Goal: Task Accomplishment & Management: Use online tool/utility

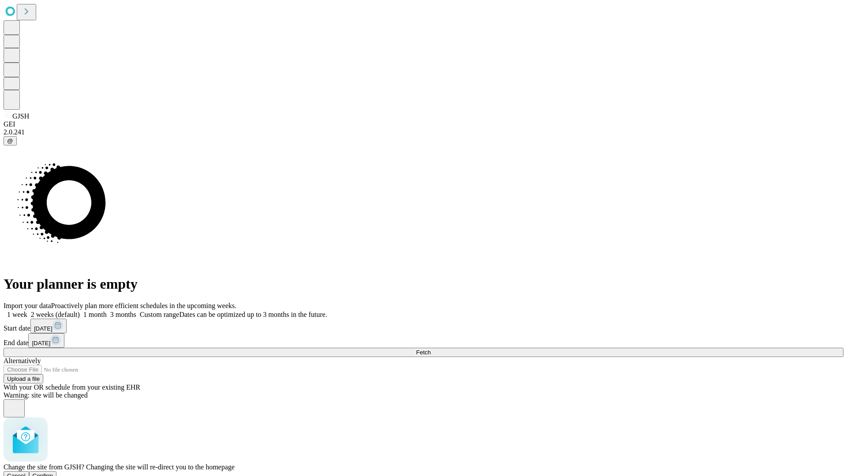
click at [53, 473] on span "Confirm" at bounding box center [43, 476] width 21 height 7
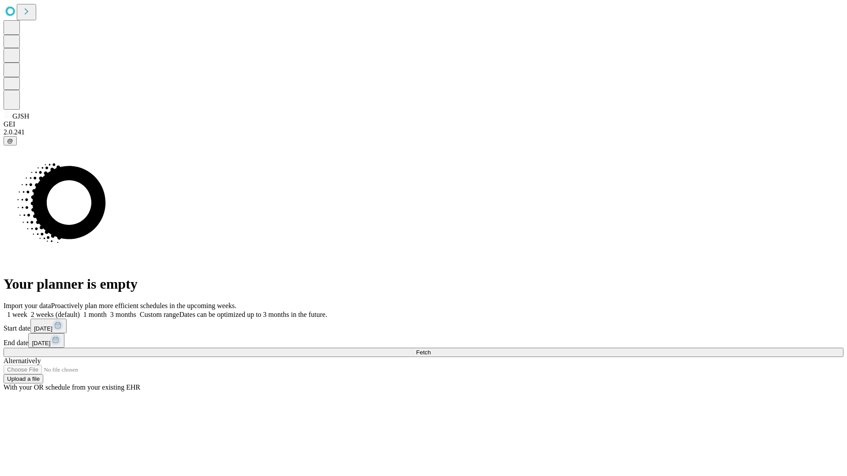
click at [27, 311] on label "1 week" at bounding box center [16, 314] width 24 height 7
click at [431, 349] on span "Fetch" at bounding box center [423, 352] width 15 height 7
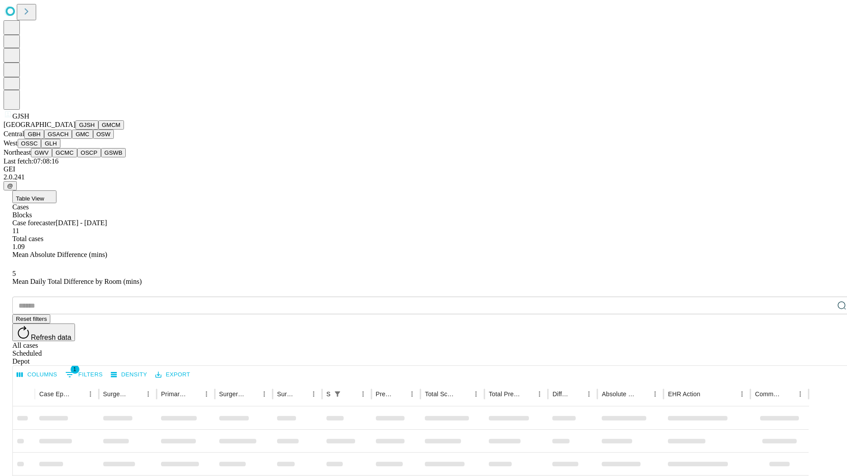
click at [98, 130] on button "GMCM" at bounding box center [111, 124] width 26 height 9
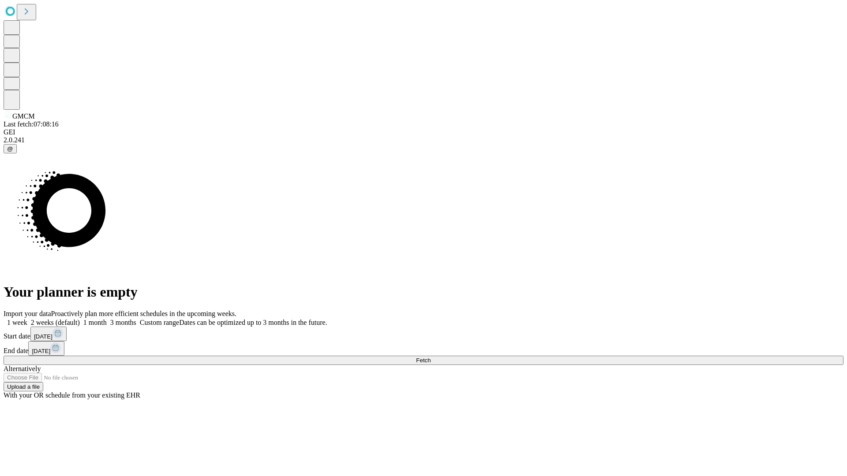
click at [27, 319] on label "1 week" at bounding box center [16, 322] width 24 height 7
click at [431, 357] on span "Fetch" at bounding box center [423, 360] width 15 height 7
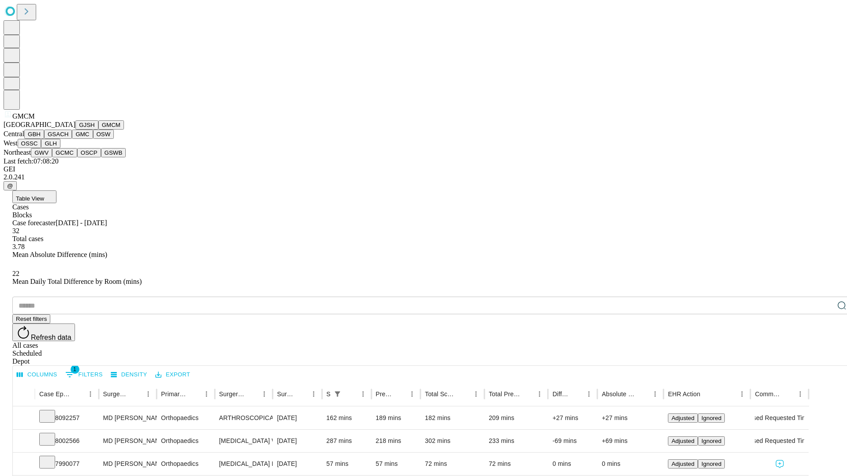
click at [44, 139] on button "GBH" at bounding box center [34, 134] width 20 height 9
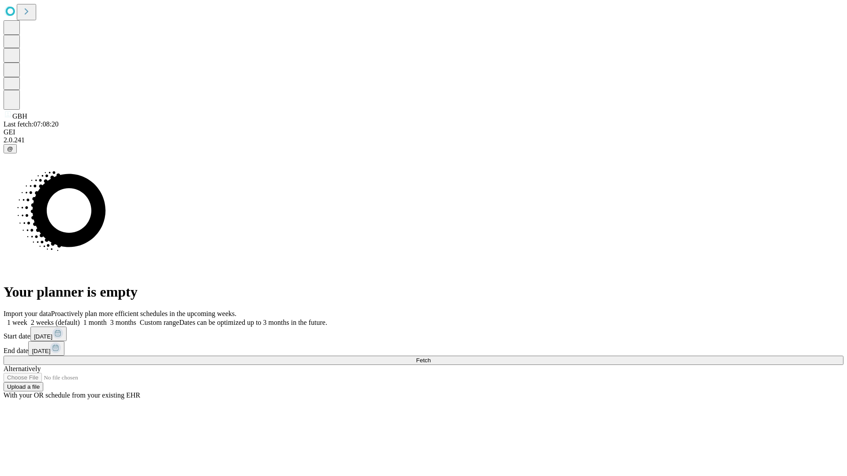
click at [27, 319] on label "1 week" at bounding box center [16, 322] width 24 height 7
click at [431, 357] on span "Fetch" at bounding box center [423, 360] width 15 height 7
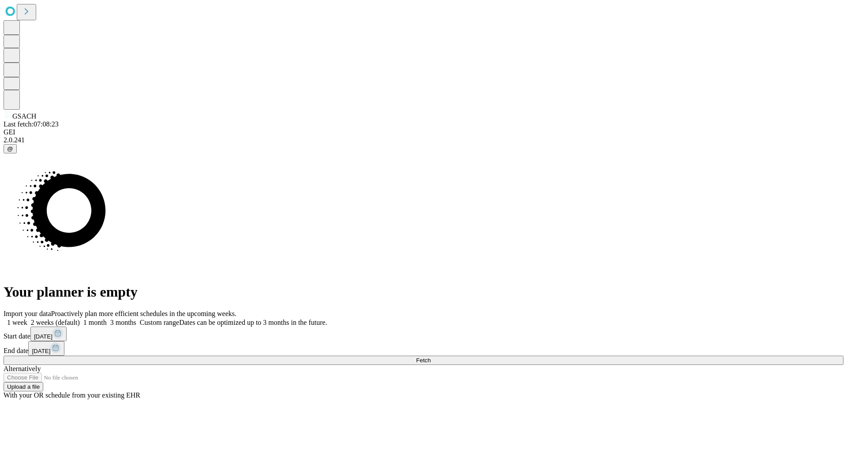
click at [27, 319] on label "1 week" at bounding box center [16, 322] width 24 height 7
click at [431, 357] on span "Fetch" at bounding box center [423, 360] width 15 height 7
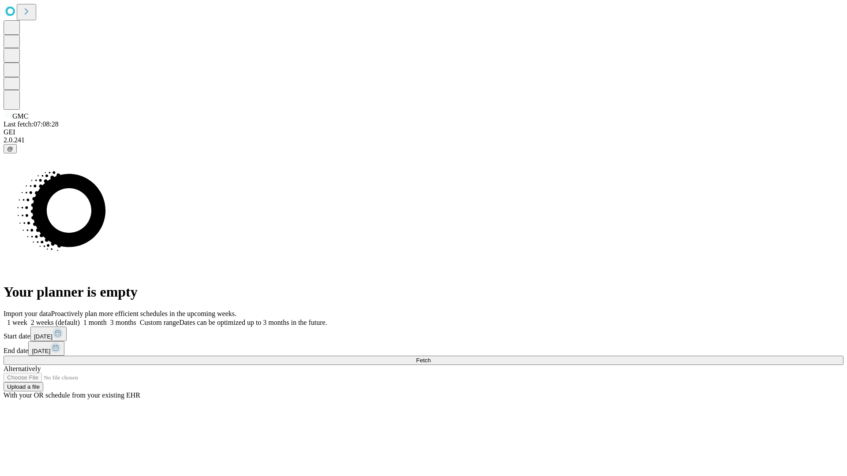
click at [27, 319] on label "1 week" at bounding box center [16, 322] width 24 height 7
click at [431, 357] on span "Fetch" at bounding box center [423, 360] width 15 height 7
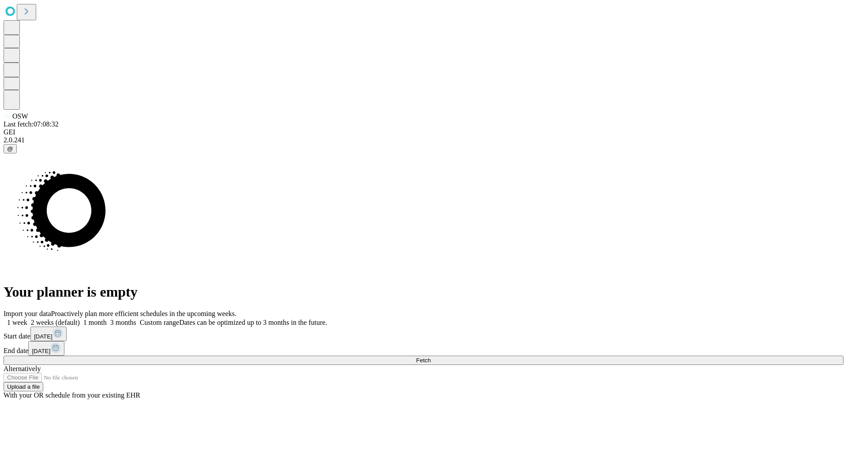
click at [27, 319] on label "1 week" at bounding box center [16, 322] width 24 height 7
click at [431, 357] on span "Fetch" at bounding box center [423, 360] width 15 height 7
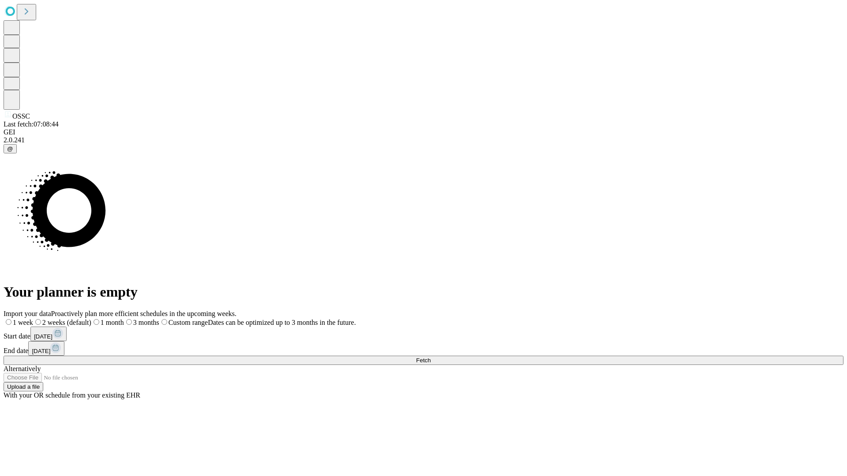
click at [33, 319] on label "1 week" at bounding box center [19, 322] width 30 height 7
click at [431, 357] on span "Fetch" at bounding box center [423, 360] width 15 height 7
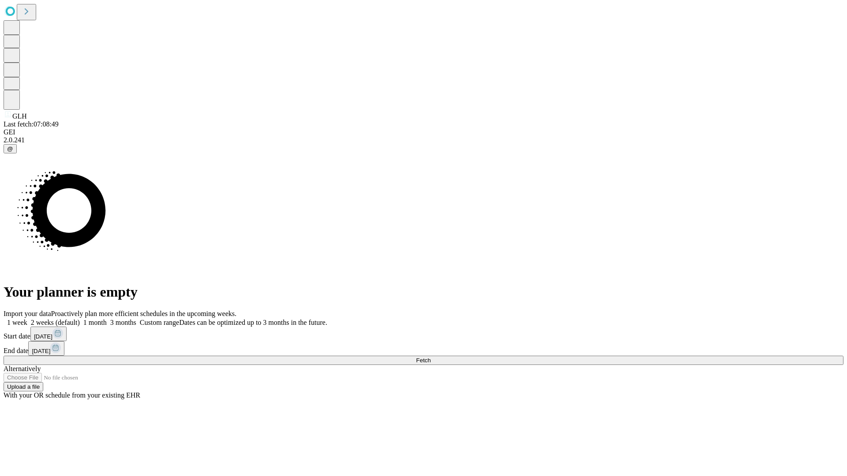
click at [27, 319] on label "1 week" at bounding box center [16, 322] width 24 height 7
click at [431, 357] on span "Fetch" at bounding box center [423, 360] width 15 height 7
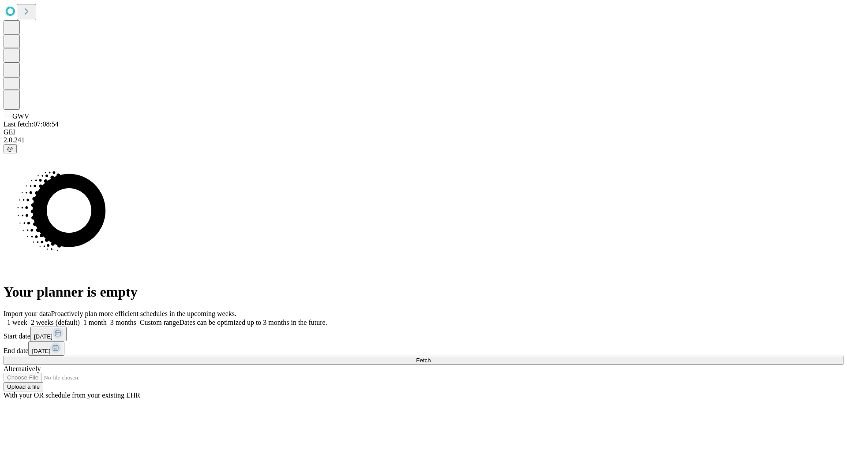
click at [27, 319] on label "1 week" at bounding box center [16, 322] width 24 height 7
click at [431, 357] on span "Fetch" at bounding box center [423, 360] width 15 height 7
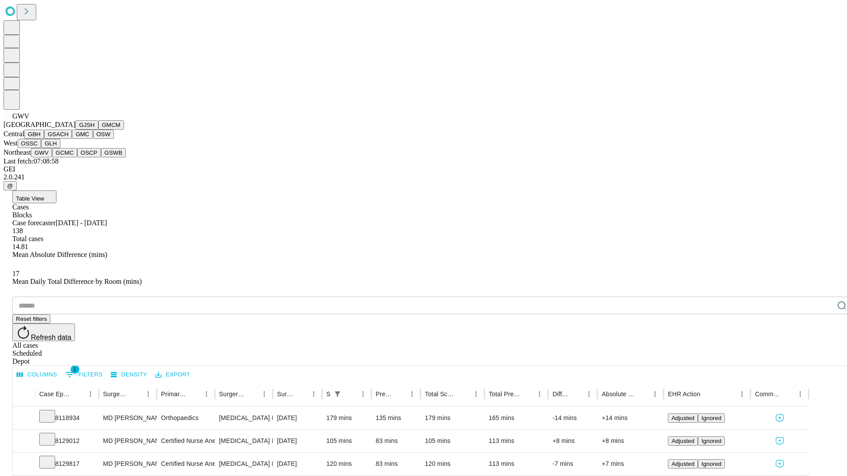
click at [68, 157] on button "GCMC" at bounding box center [64, 152] width 25 height 9
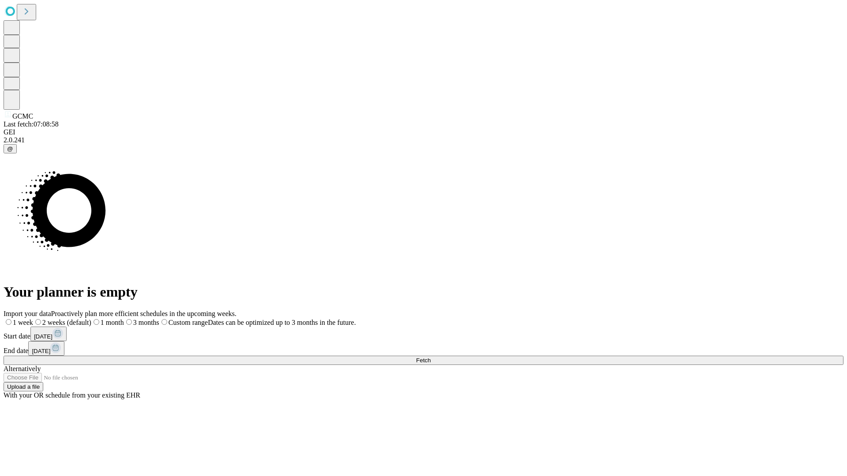
click at [33, 319] on label "1 week" at bounding box center [19, 322] width 30 height 7
click at [431, 357] on span "Fetch" at bounding box center [423, 360] width 15 height 7
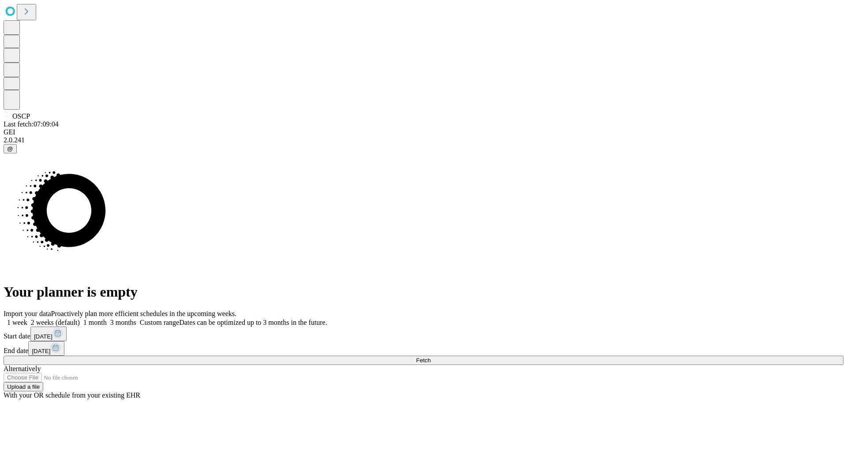
click at [27, 319] on label "1 week" at bounding box center [16, 322] width 24 height 7
click at [431, 357] on span "Fetch" at bounding box center [423, 360] width 15 height 7
